Goal: Task Accomplishment & Management: Use online tool/utility

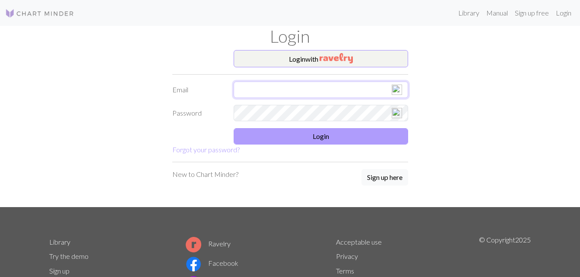
type input "[EMAIL_ADDRESS][DOMAIN_NAME]"
click at [327, 137] on button "Login" at bounding box center [321, 136] width 174 height 16
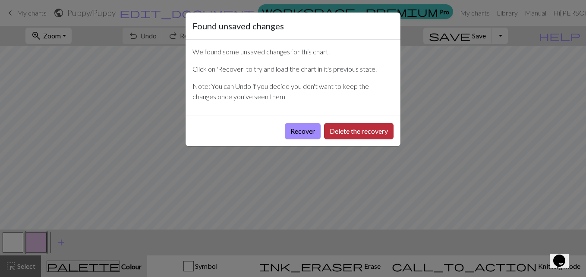
click at [333, 132] on button "Delete the recovery" at bounding box center [358, 131] width 69 height 16
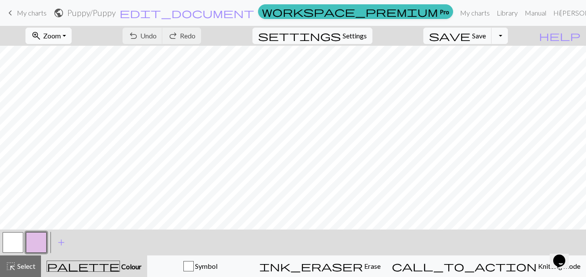
click at [72, 35] on button "zoom_in Zoom Zoom" at bounding box center [48, 36] width 46 height 16
click at [60, 133] on button "150%" at bounding box center [60, 131] width 68 height 14
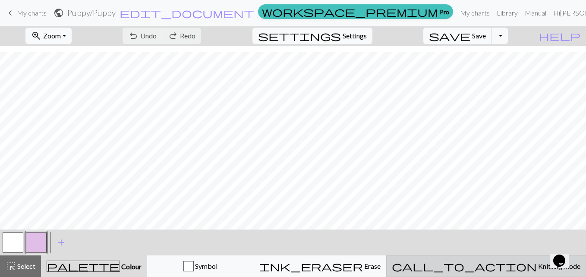
click at [537, 265] on span "Knitting mode" at bounding box center [559, 266] width 44 height 8
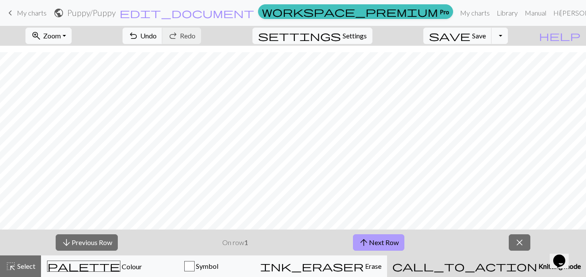
click at [382, 240] on button "arrow_upward Next Row" at bounding box center [378, 242] width 51 height 16
click at [392, 241] on button "arrow_upward Next Row" at bounding box center [378, 242] width 51 height 16
click at [388, 242] on button "arrow_upward Next Row" at bounding box center [378, 242] width 51 height 16
click at [385, 242] on button "arrow_upward Next Row" at bounding box center [378, 242] width 51 height 16
